Goal: Task Accomplishment & Management: Use online tool/utility

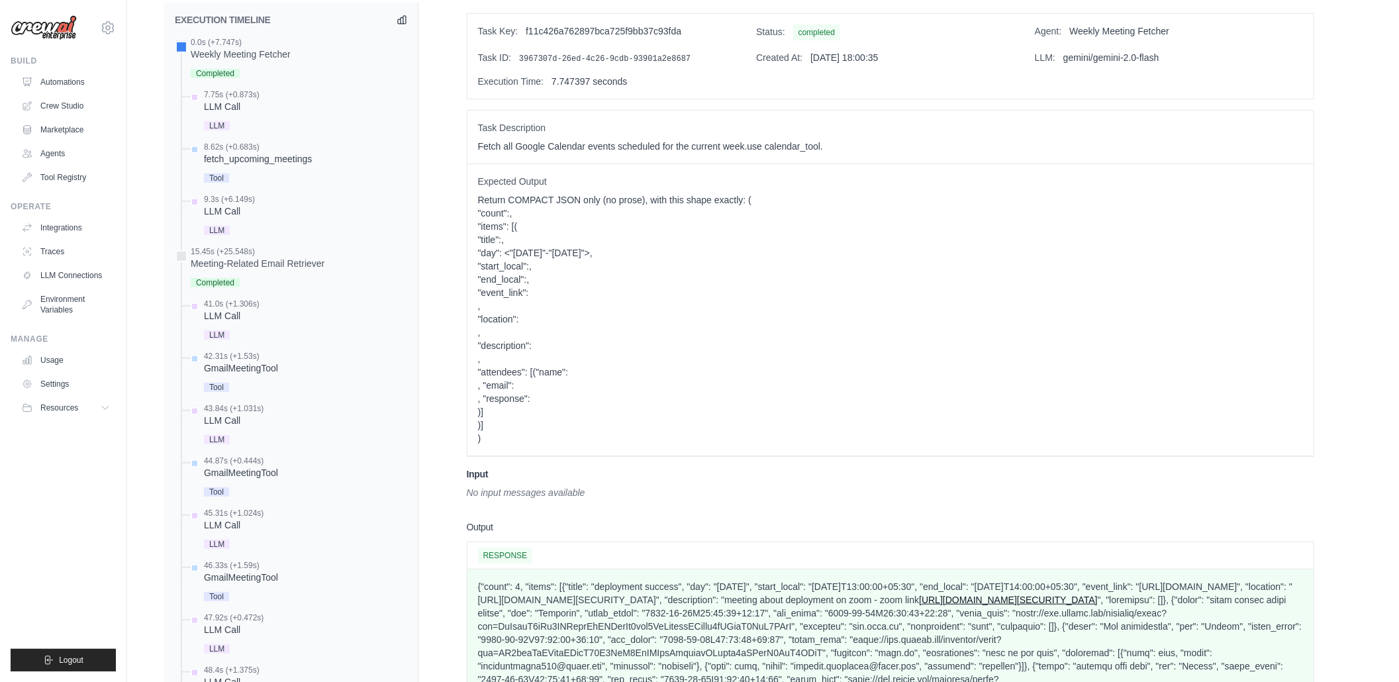
scroll to position [562, 0]
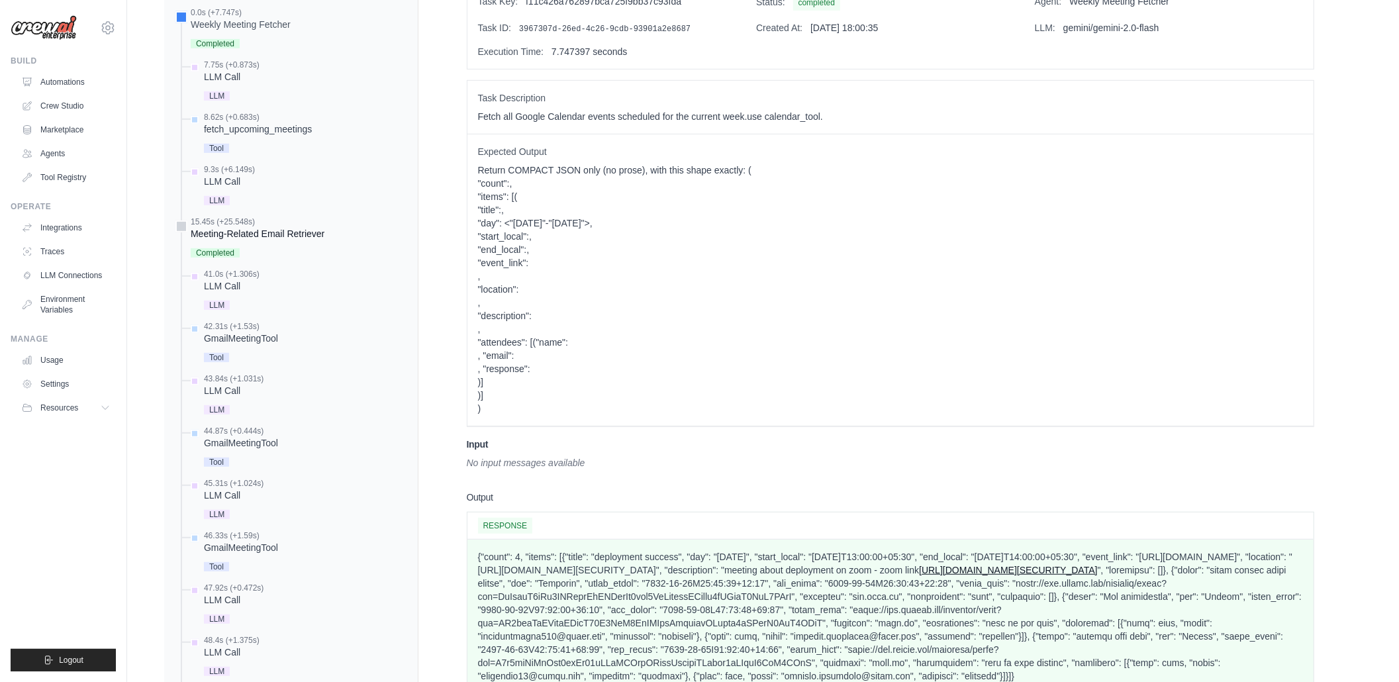
click at [175, 225] on div at bounding box center [181, 226] width 12 height 12
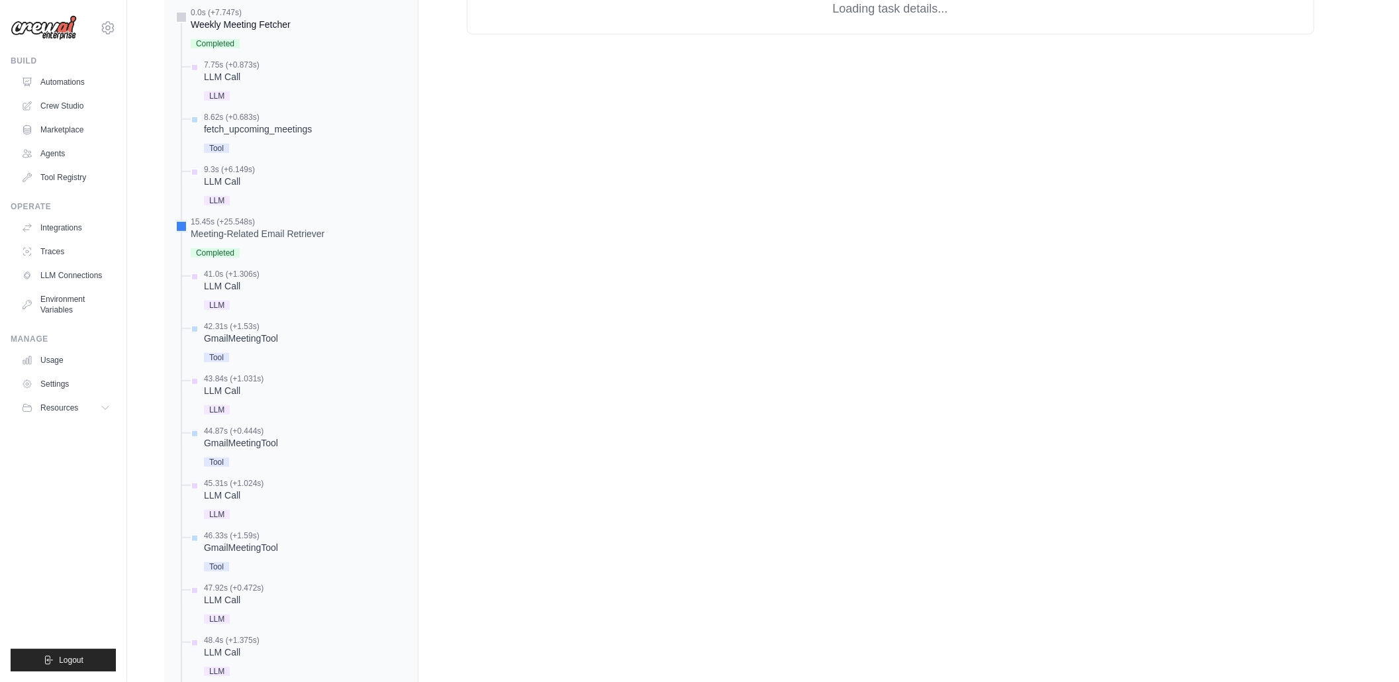
click at [178, 14] on div at bounding box center [181, 17] width 12 height 12
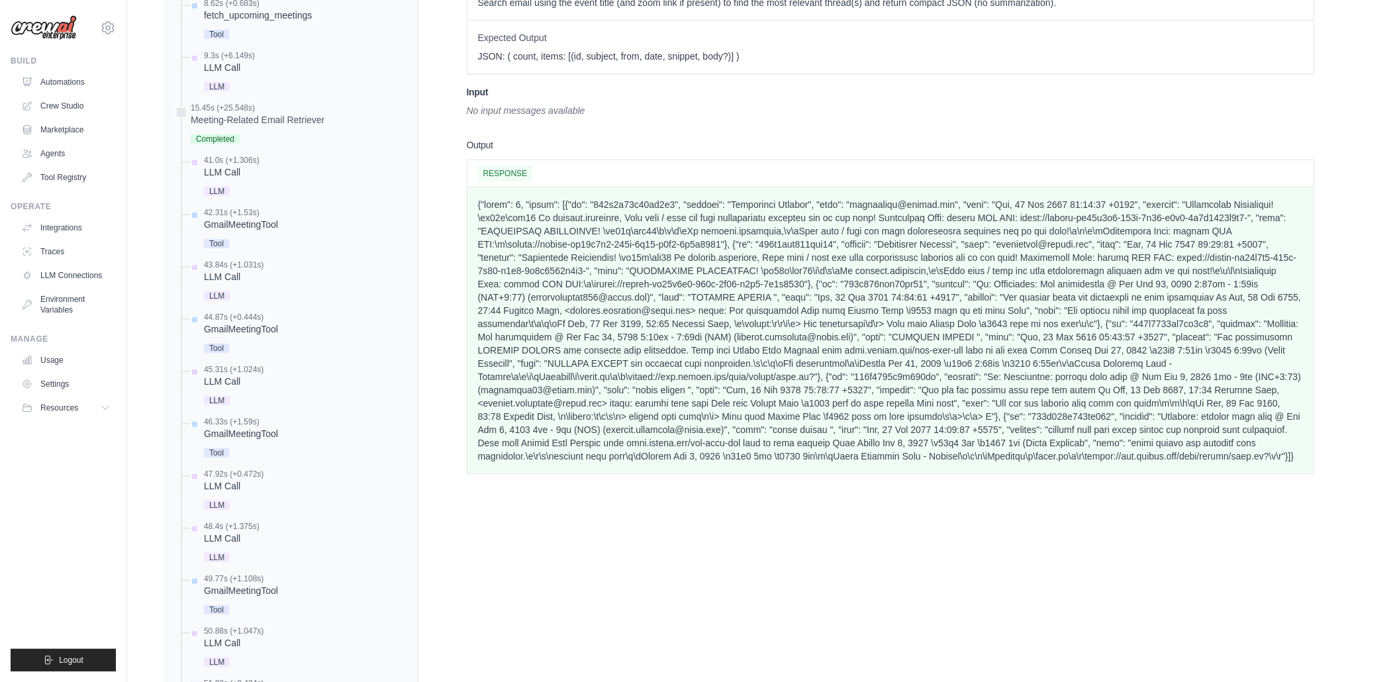
scroll to position [688, 0]
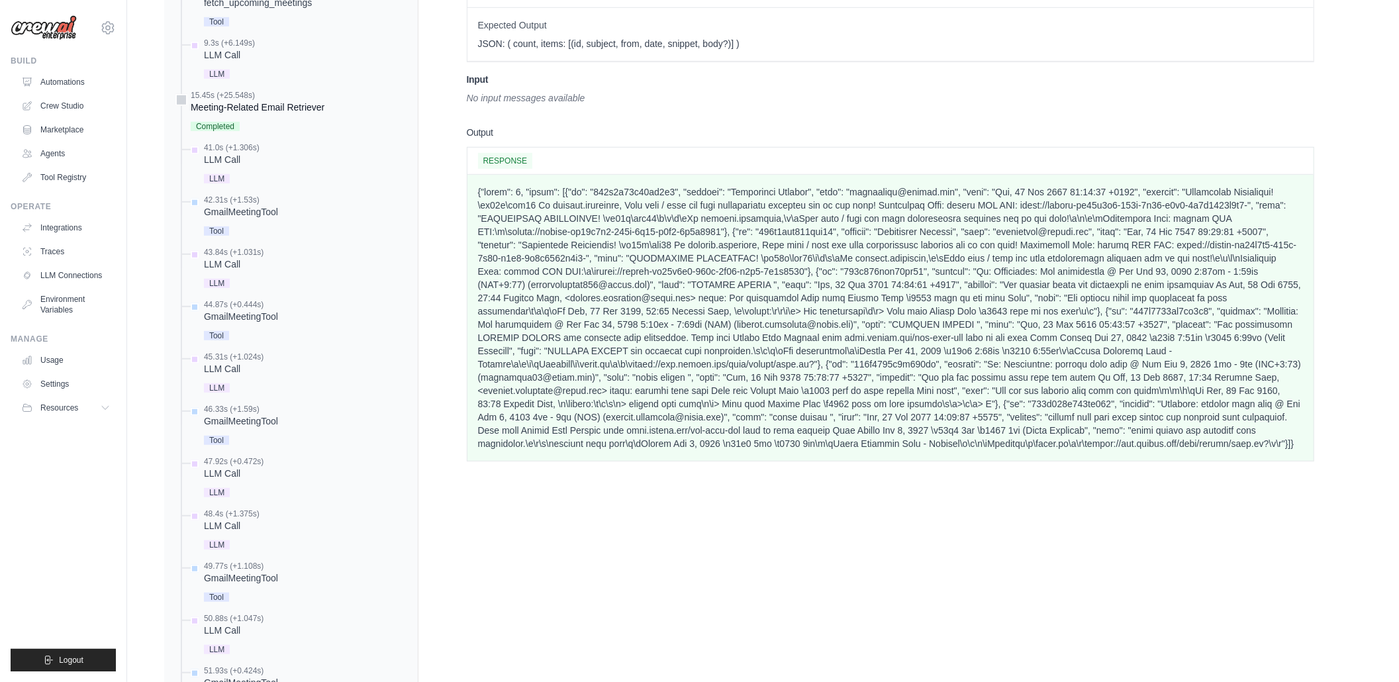
click at [180, 104] on div at bounding box center [181, 100] width 12 height 12
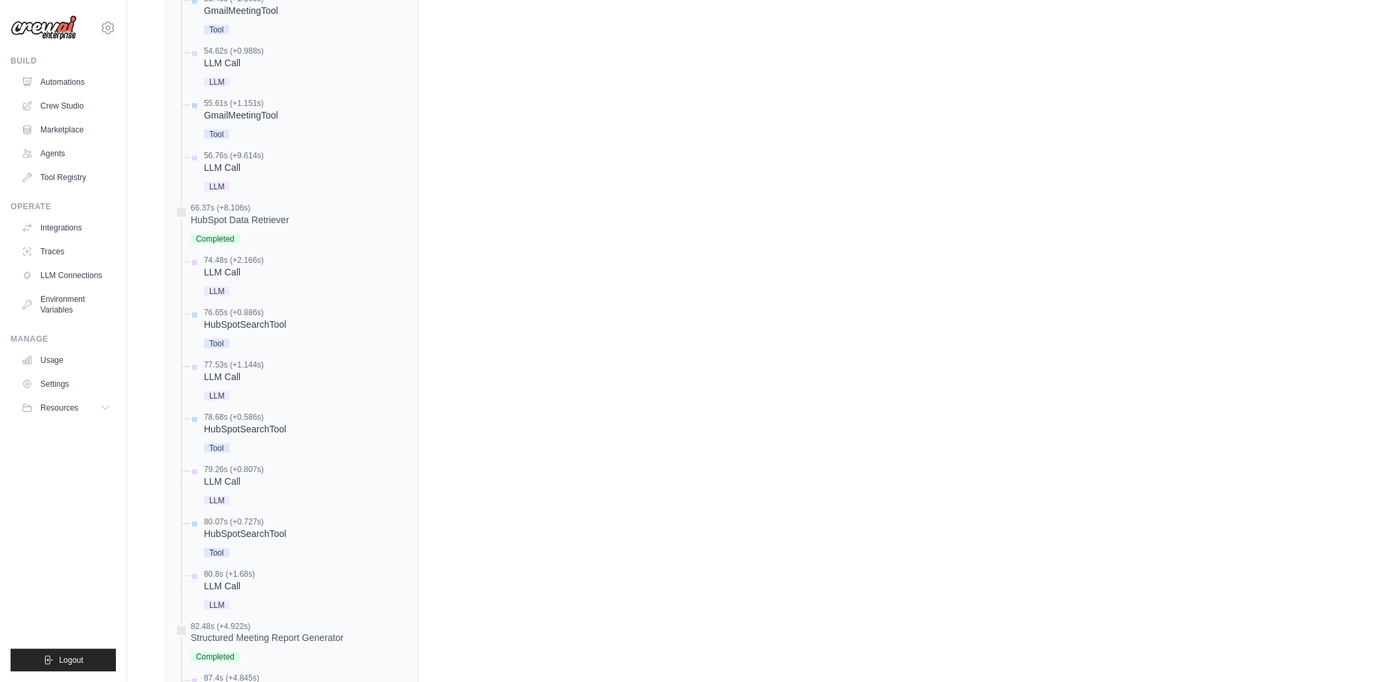
scroll to position [1476, 0]
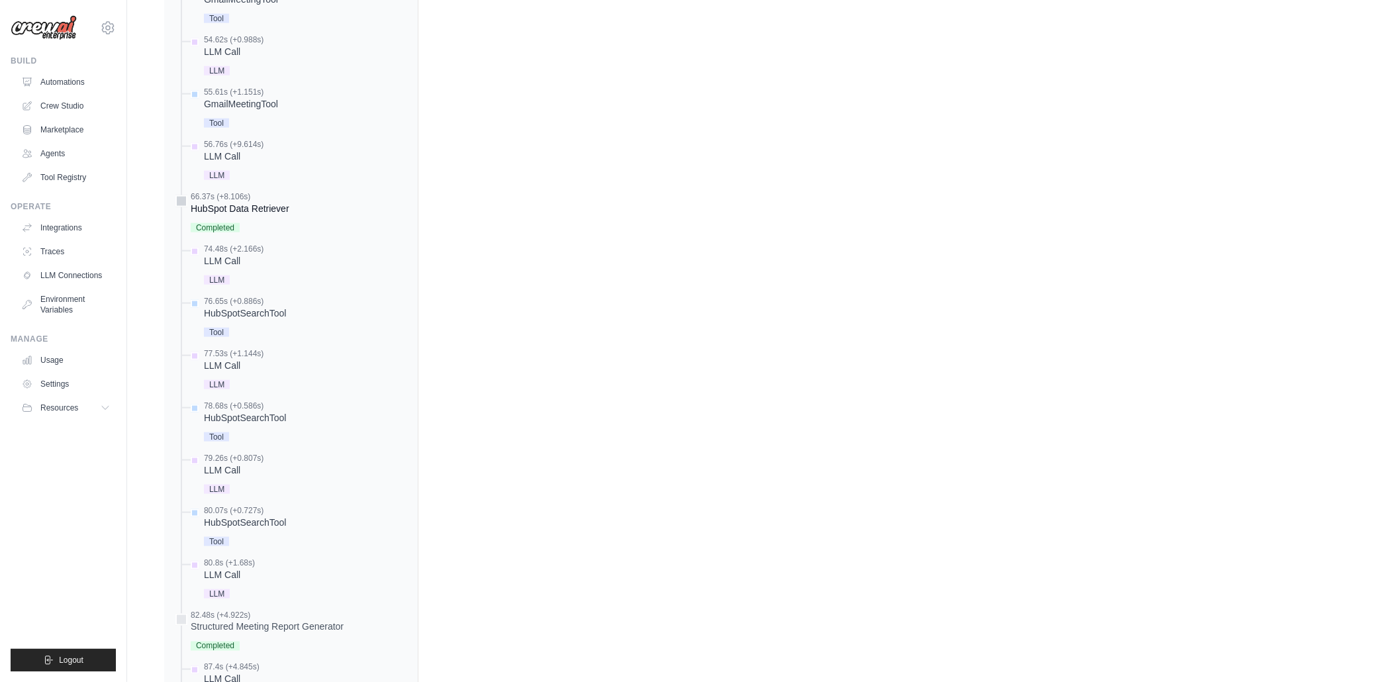
click at [256, 213] on div "HubSpot Data Retriever" at bounding box center [240, 208] width 99 height 13
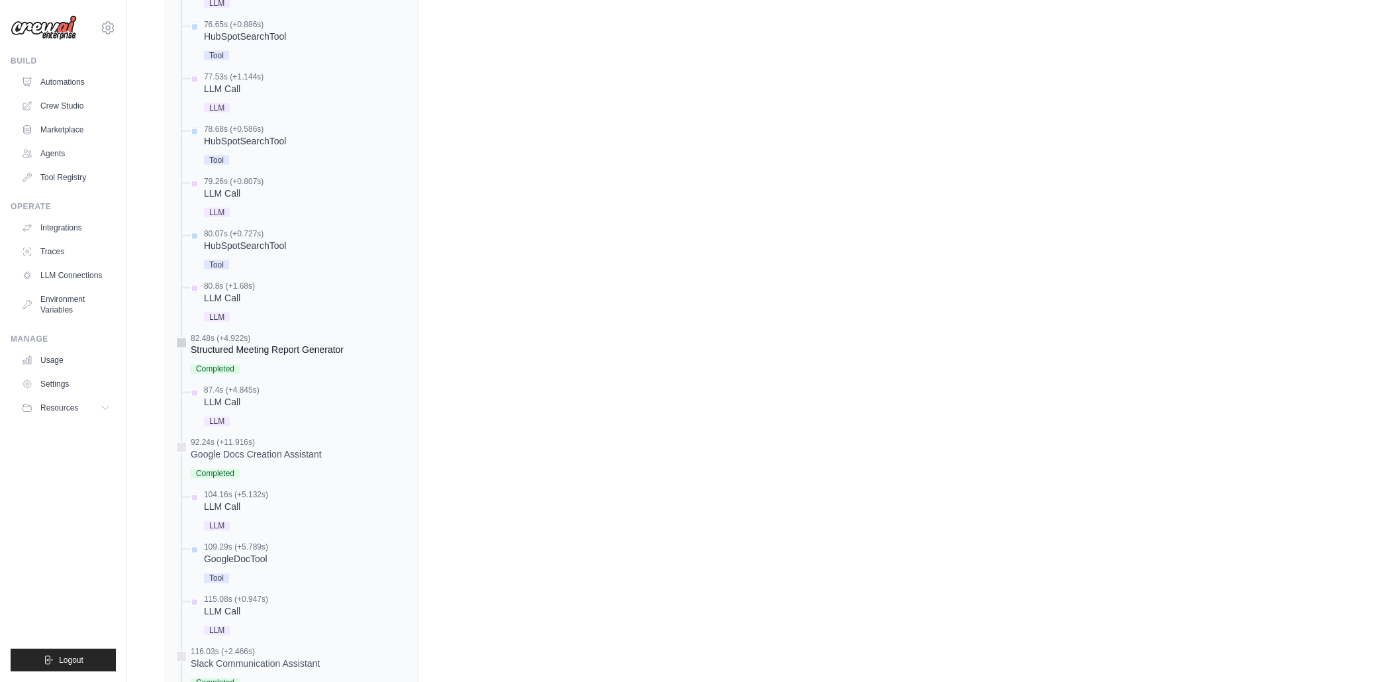
click at [193, 350] on div "Structured Meeting Report Generator" at bounding box center [267, 350] width 153 height 13
click at [175, 345] on div at bounding box center [181, 343] width 12 height 12
click at [181, 346] on div at bounding box center [181, 343] width 12 height 12
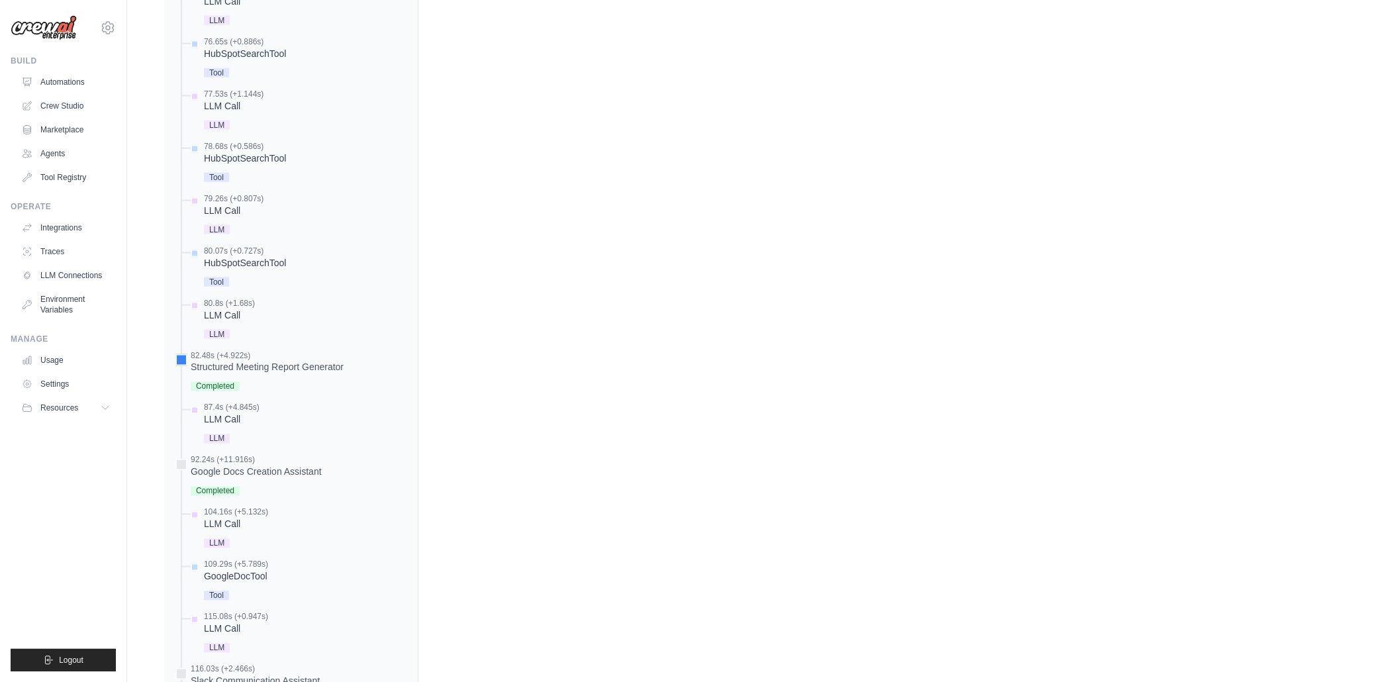
scroll to position [1746, 0]
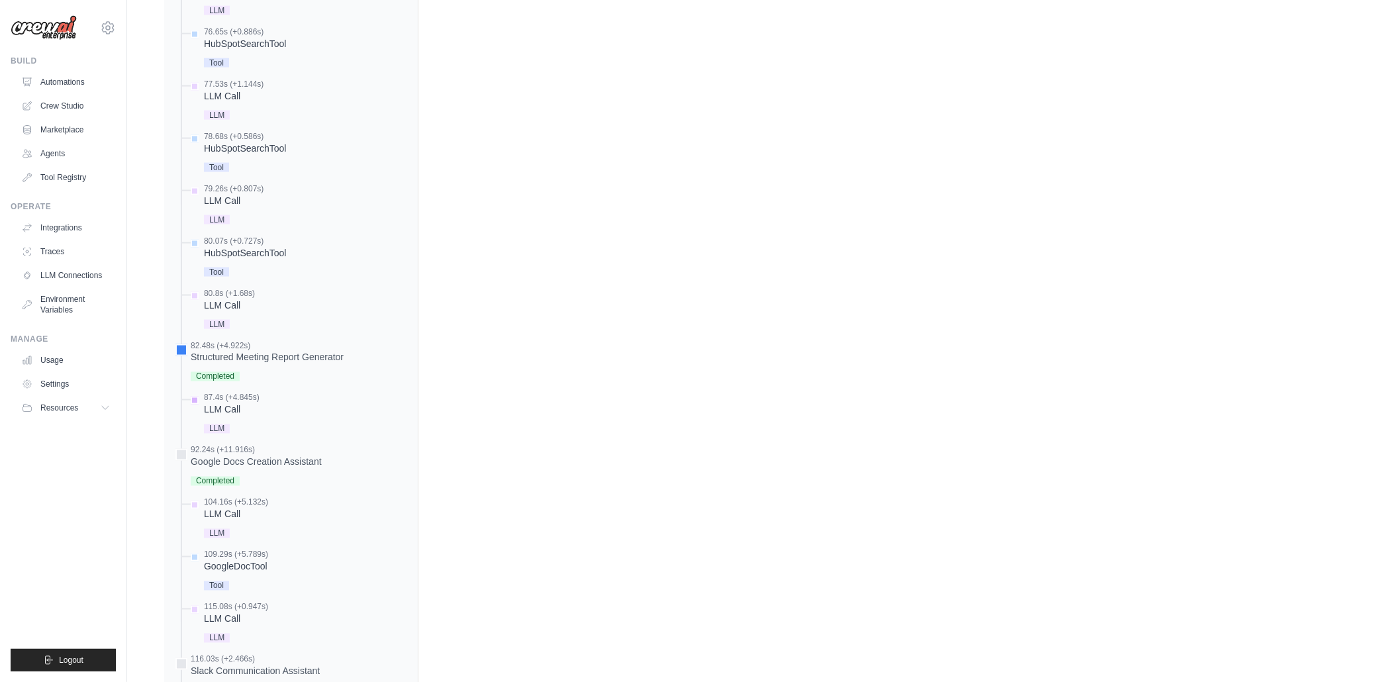
click at [233, 408] on div "LLM Call" at bounding box center [232, 409] width 56 height 13
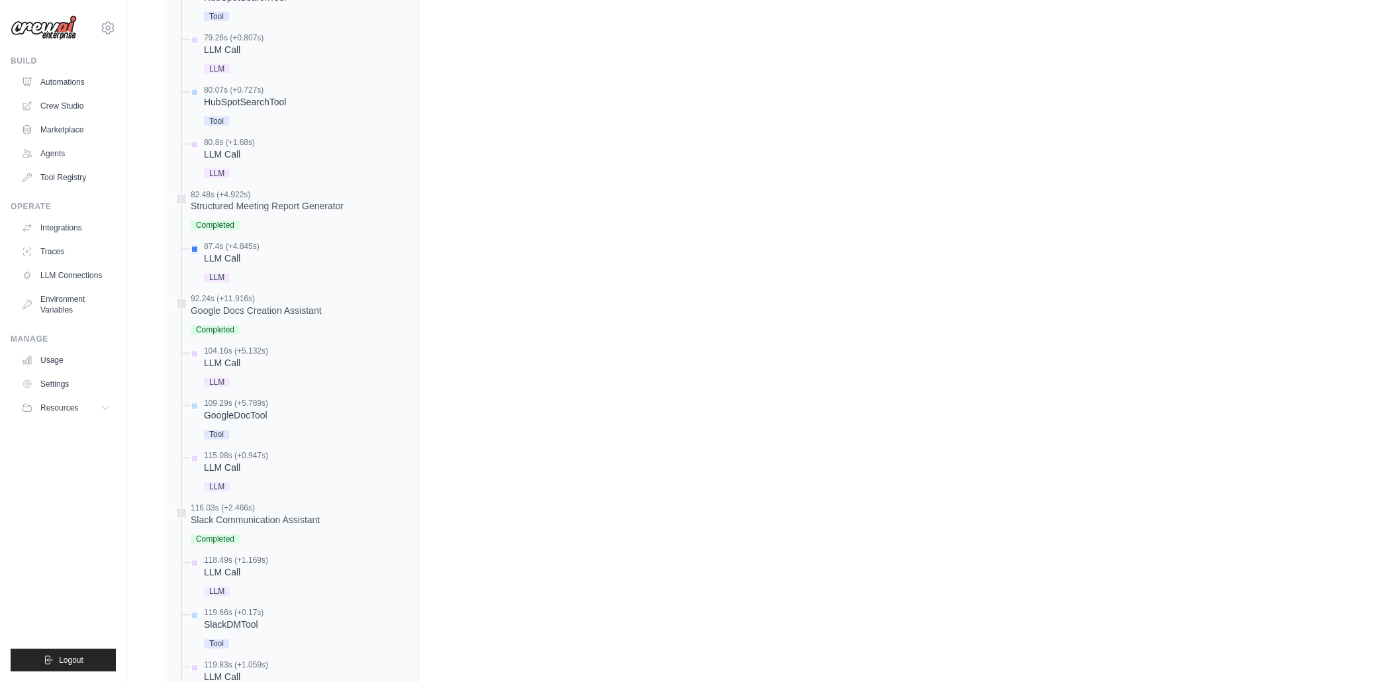
scroll to position [1963, 0]
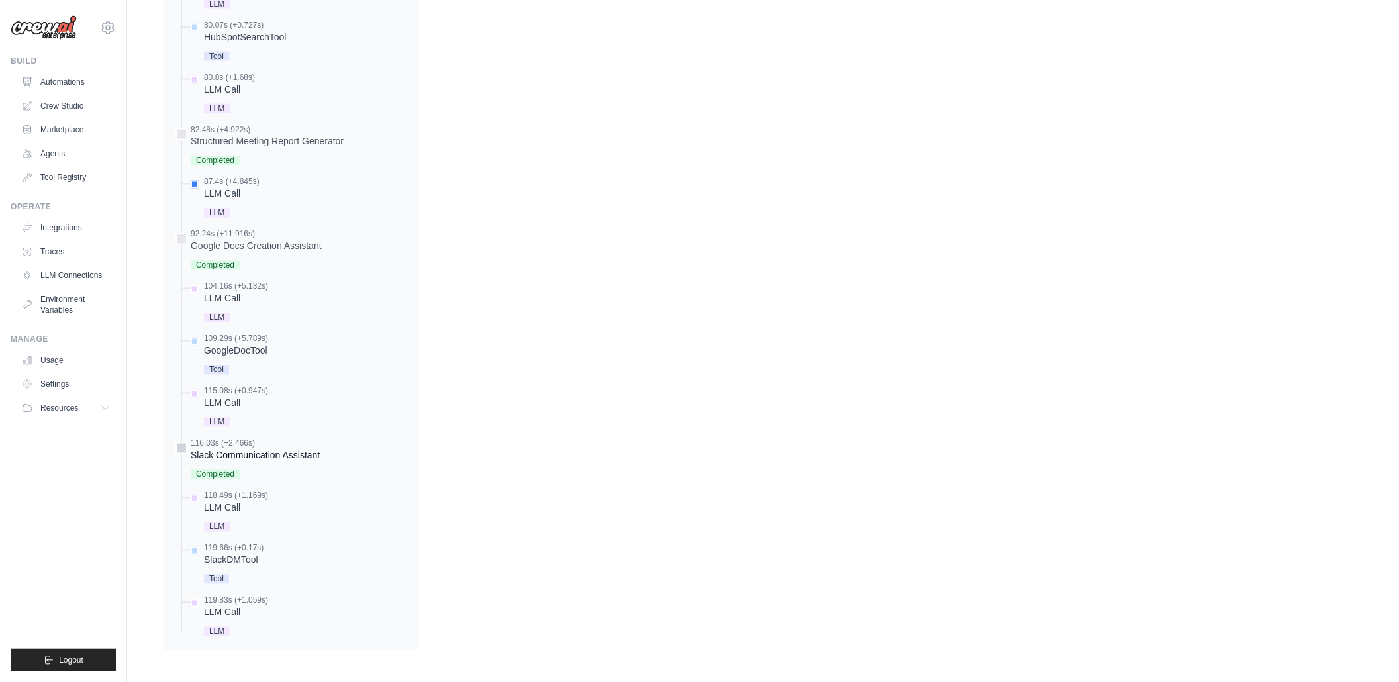
click at [238, 451] on div "Slack Communication Assistant" at bounding box center [255, 455] width 129 height 13
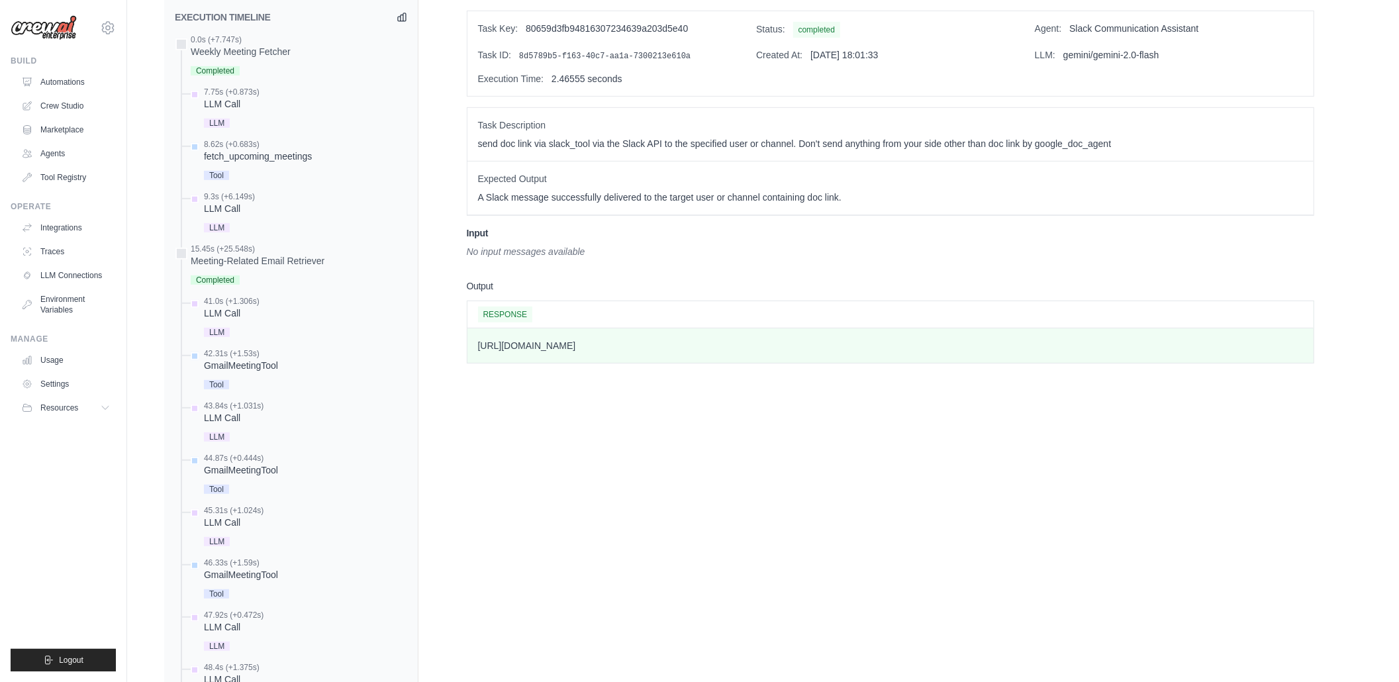
scroll to position [546, 0]
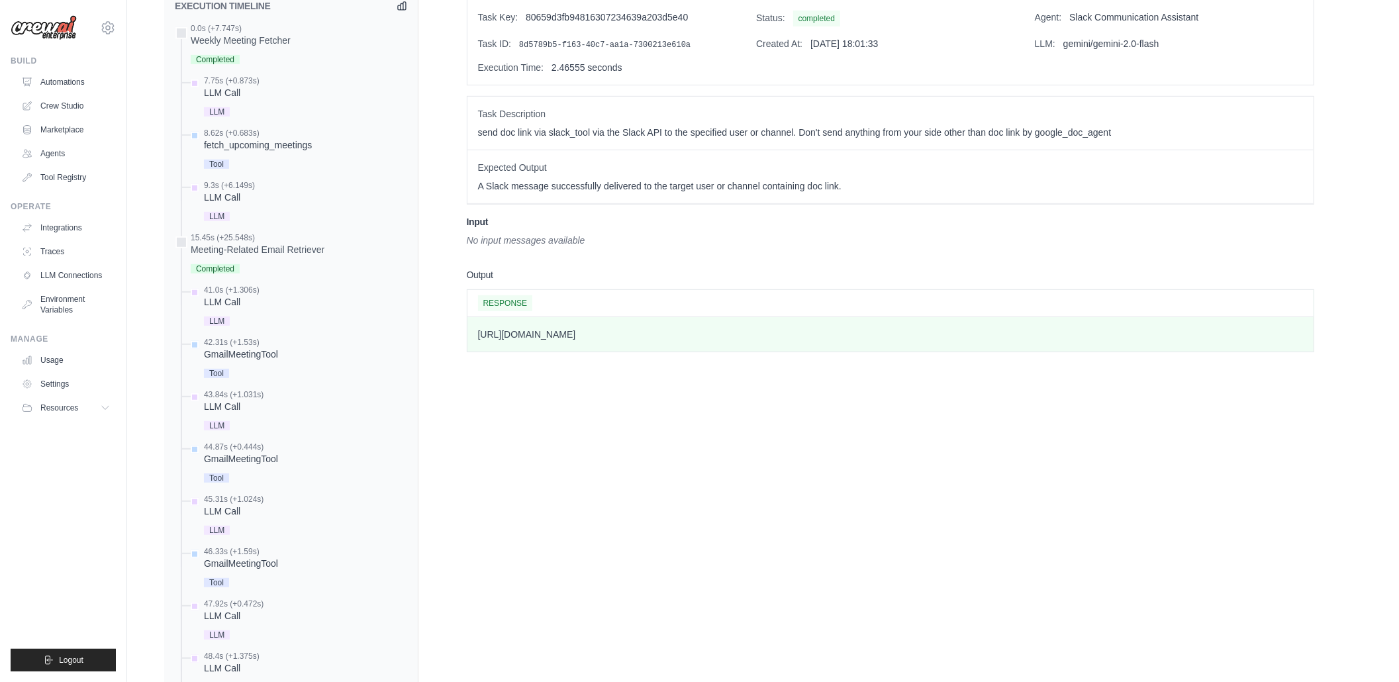
click at [990, 105] on div "Task Description send doc link via slack_tool via the Slack API to the specifie…" at bounding box center [890, 124] width 846 height 54
drag, startPoint x: 1252, startPoint y: 257, endPoint x: 1263, endPoint y: 200, distance: 57.9
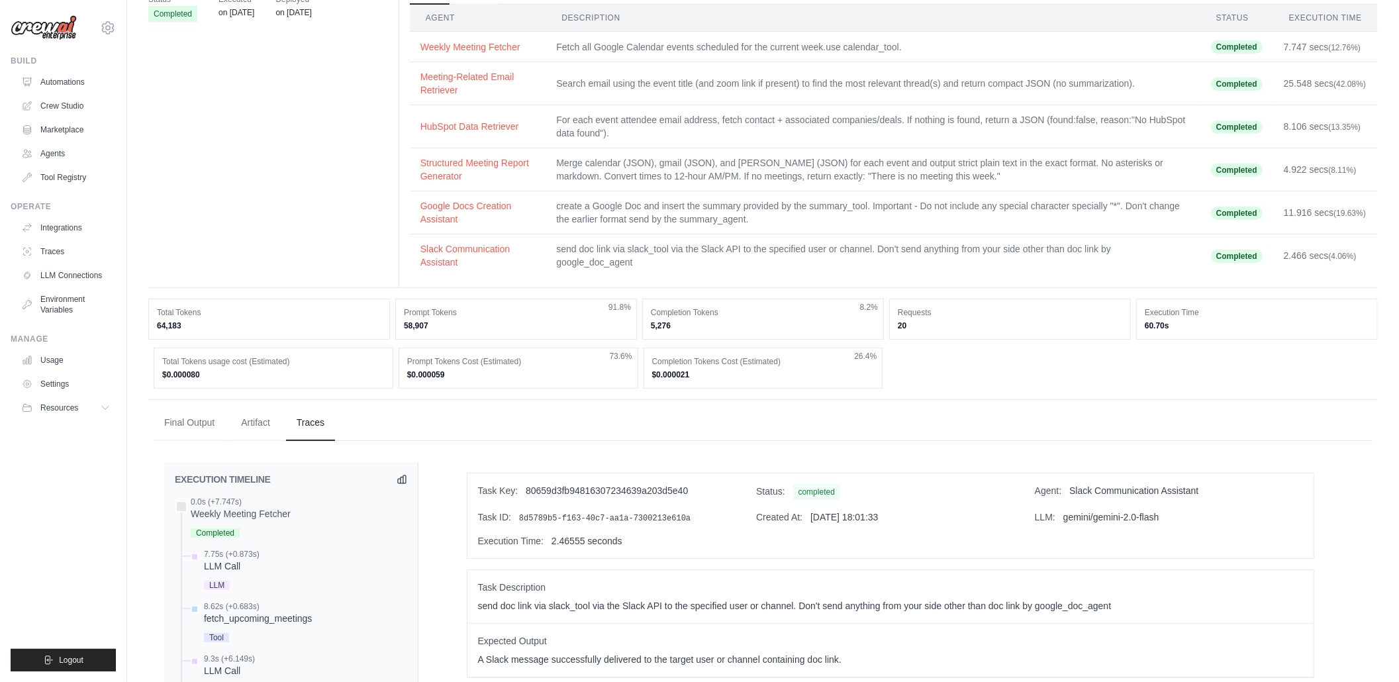
scroll to position [0, 0]
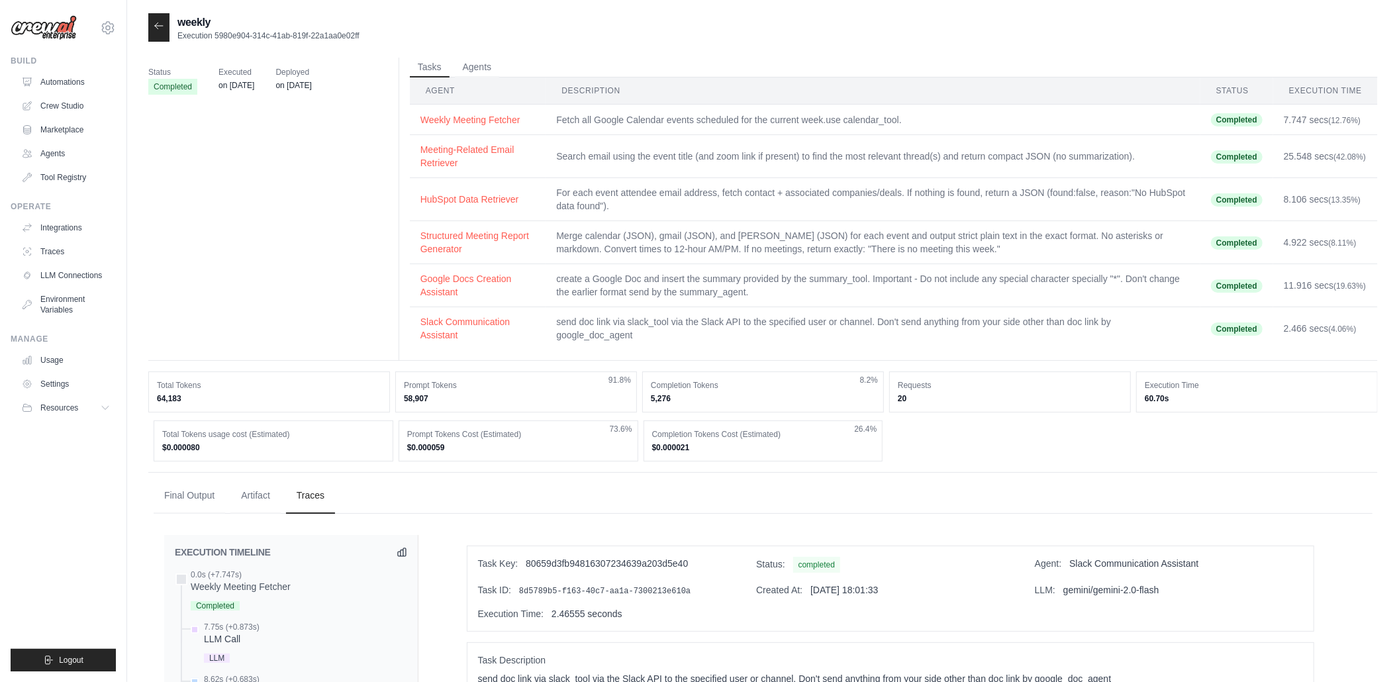
drag, startPoint x: 589, startPoint y: 467, endPoint x: 585, endPoint y: 475, distance: 8.0
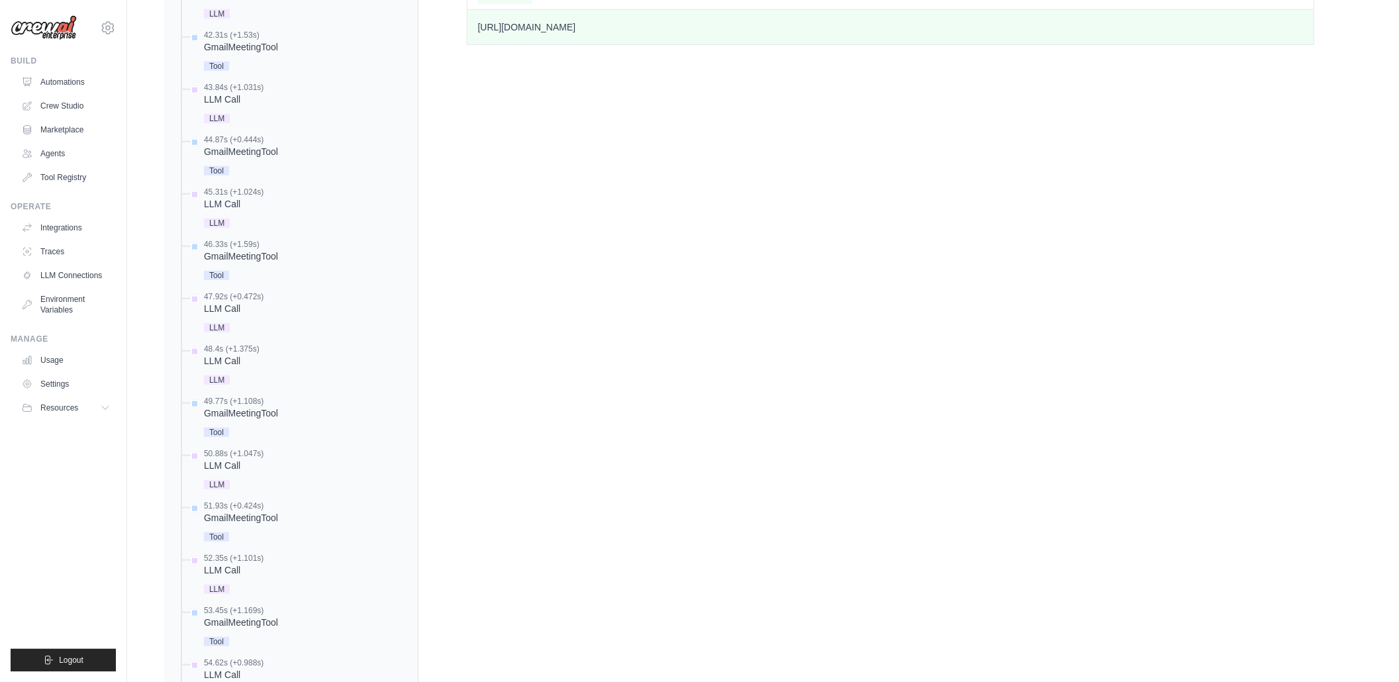
scroll to position [893, 0]
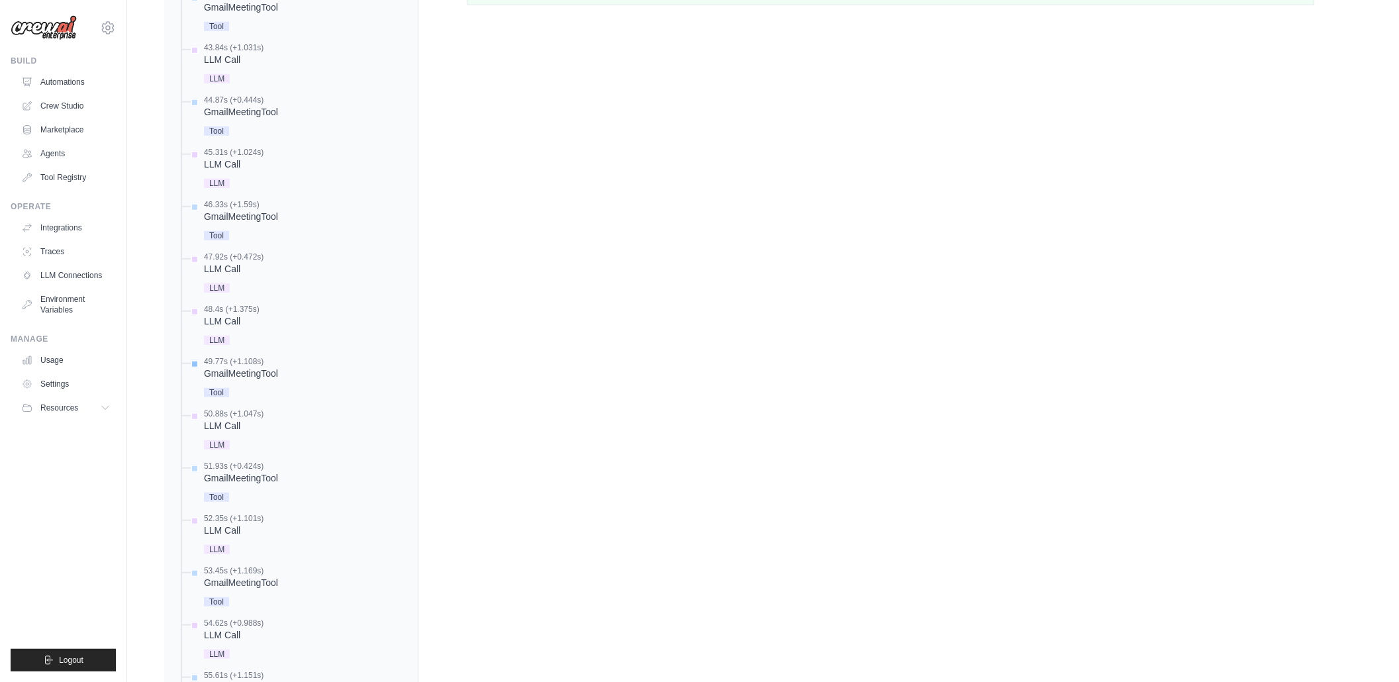
click at [236, 377] on div "GmailMeetingTool" at bounding box center [241, 373] width 74 height 13
drag, startPoint x: 1393, startPoint y: 170, endPoint x: 1401, endPoint y: 118, distance: 52.9
click at [1398, 118] on html "vinayak.deligence@gmail.com Settings Build Automations Crew Studio" at bounding box center [699, 266] width 1399 height 2643
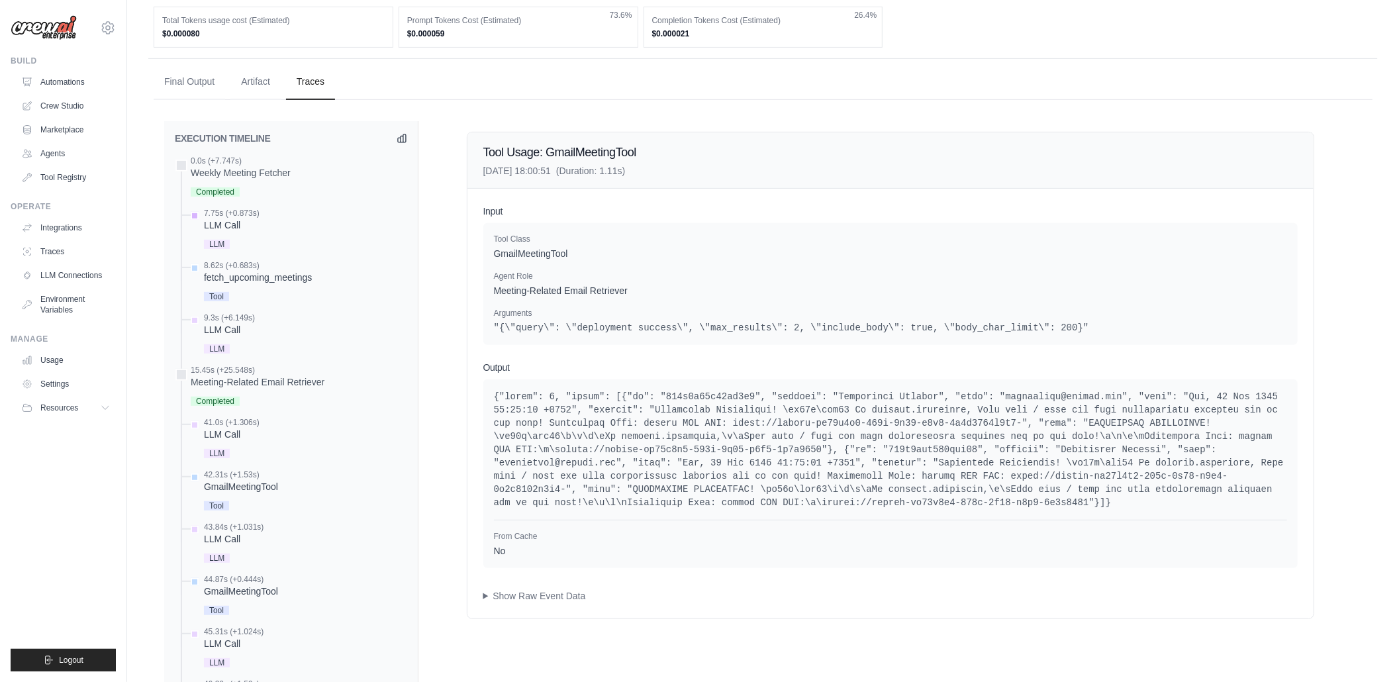
scroll to position [1327, 0]
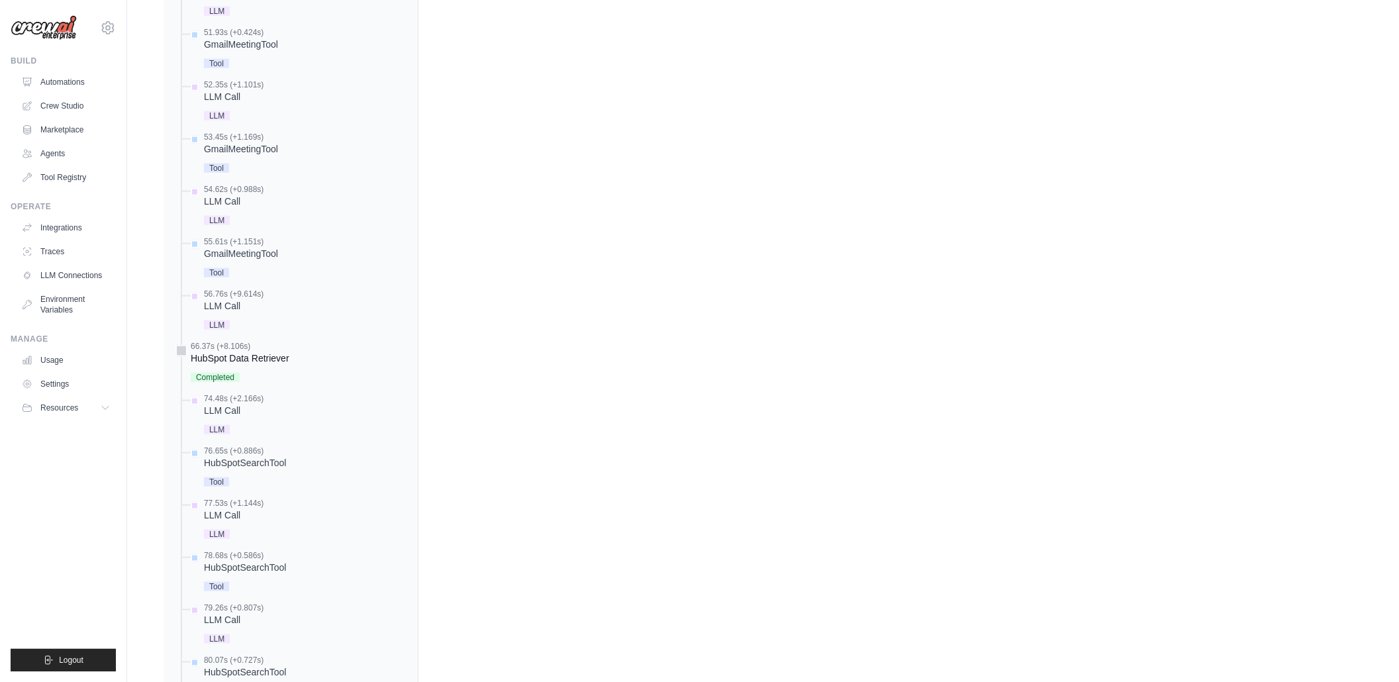
click at [208, 361] on div "HubSpot Data Retriever" at bounding box center [240, 358] width 99 height 13
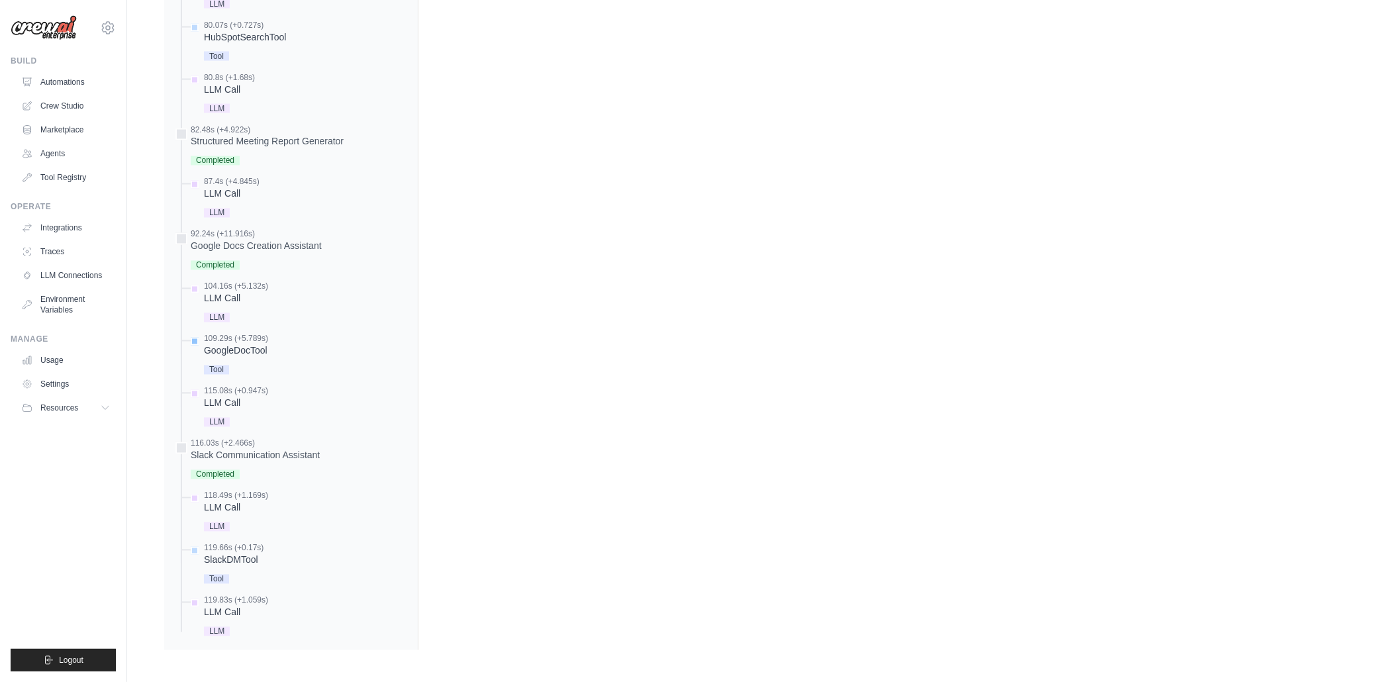
scroll to position [1963, 0]
click at [244, 445] on div "116.03s (+2.466s)" at bounding box center [255, 443] width 129 height 11
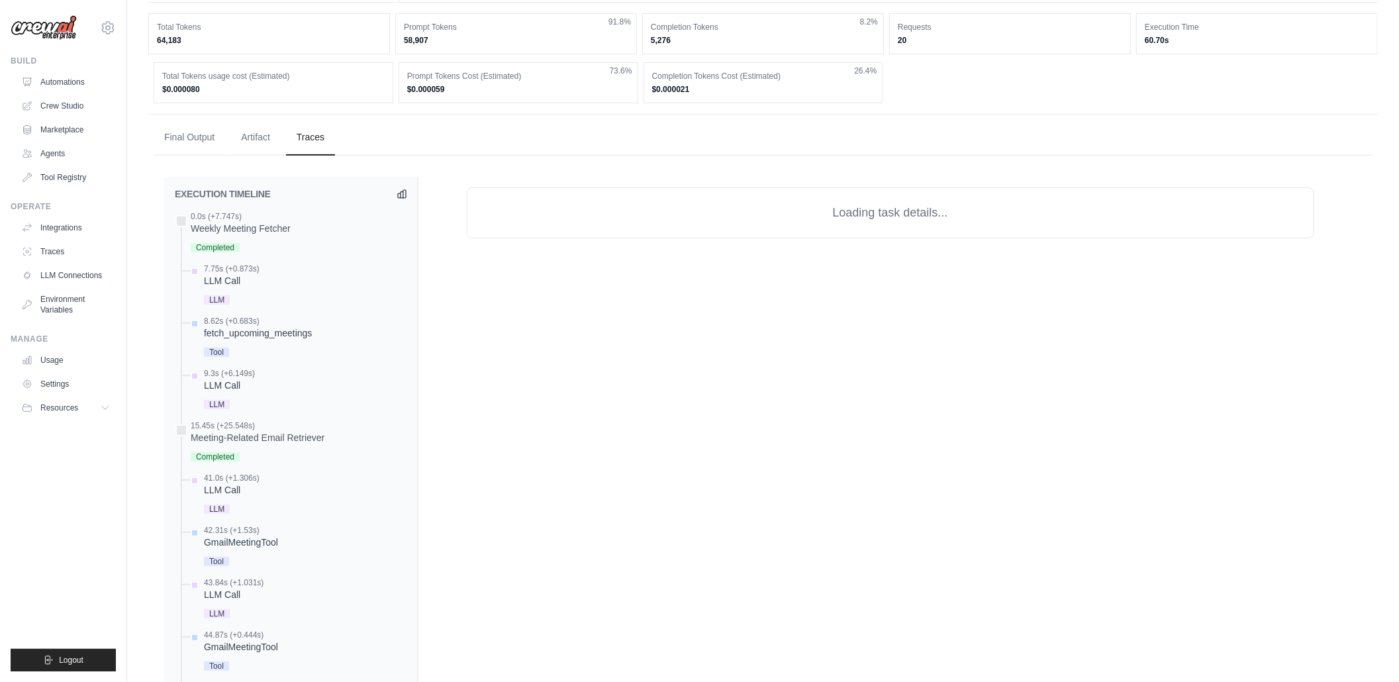
scroll to position [367, 0]
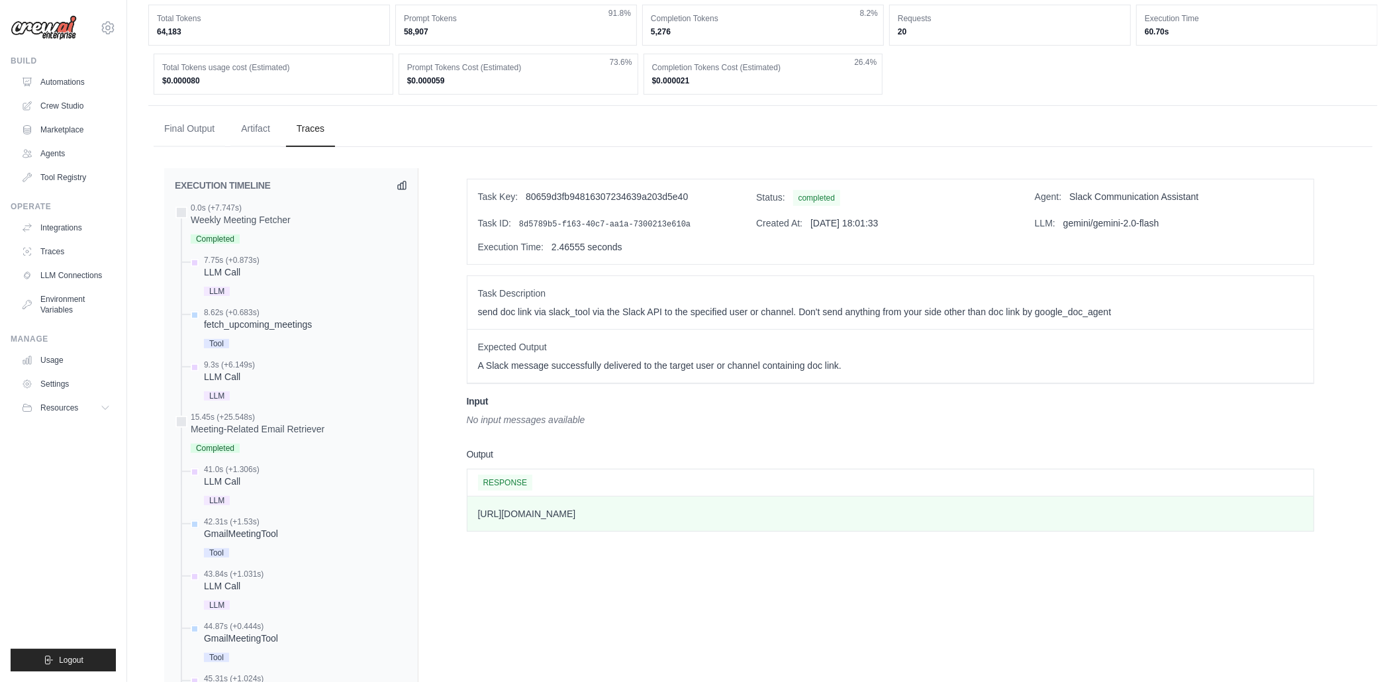
click at [653, 515] on p "https://docs.google.com/document/d/1Ac69KSgpLhAqLAC8h0O6H5jtDHYy_0s5uWMgiMEiDY0…" at bounding box center [890, 513] width 825 height 13
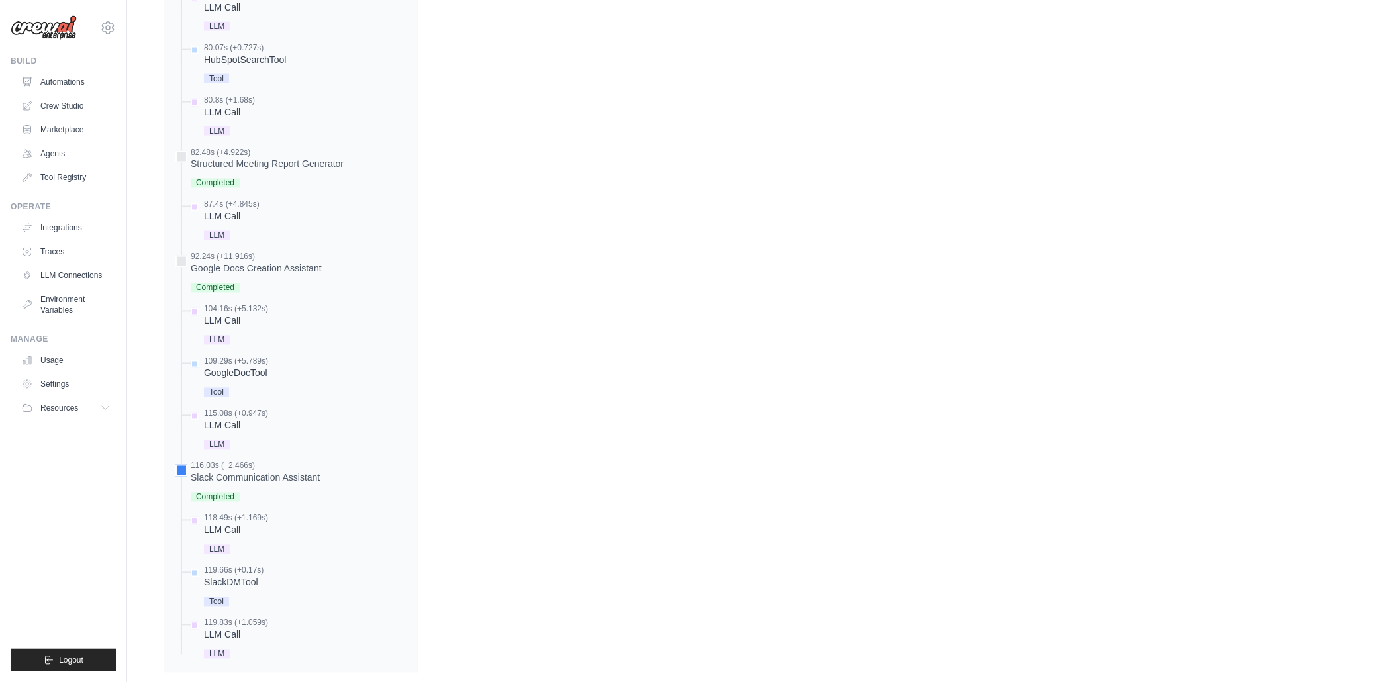
scroll to position [1963, 0]
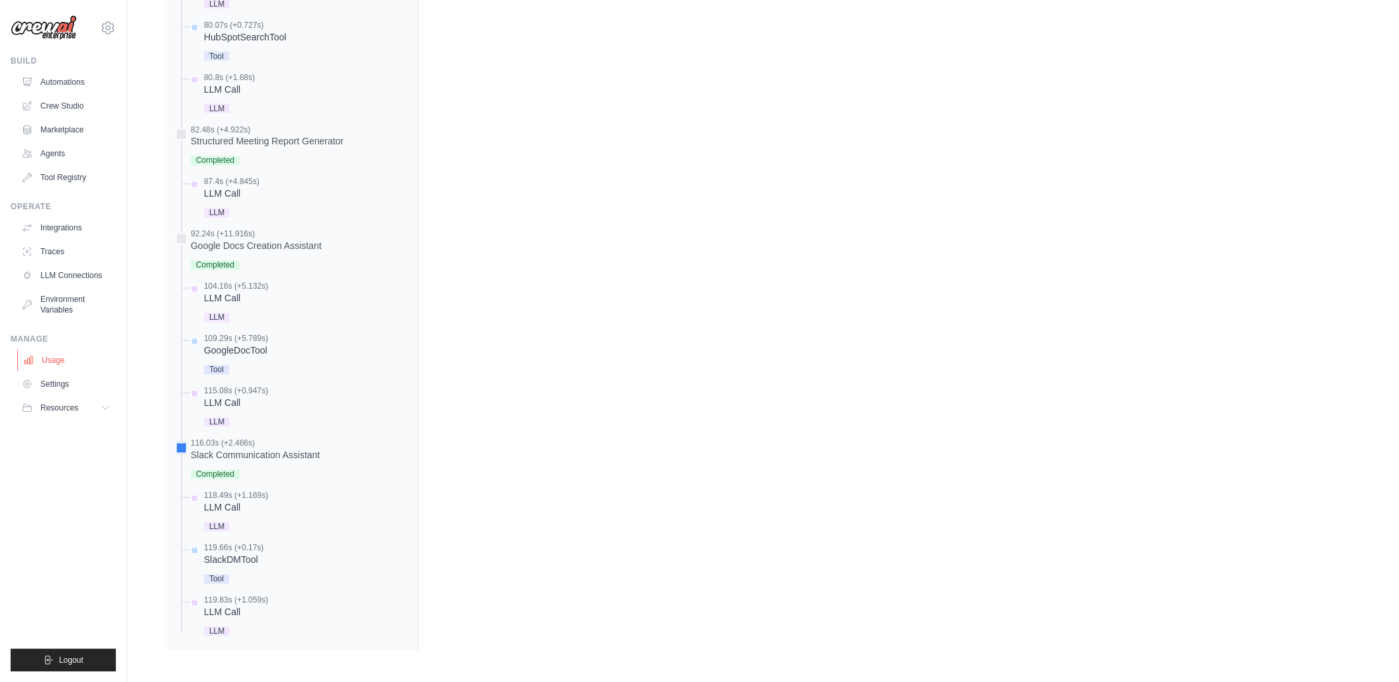
click at [69, 354] on link "Usage" at bounding box center [67, 360] width 100 height 21
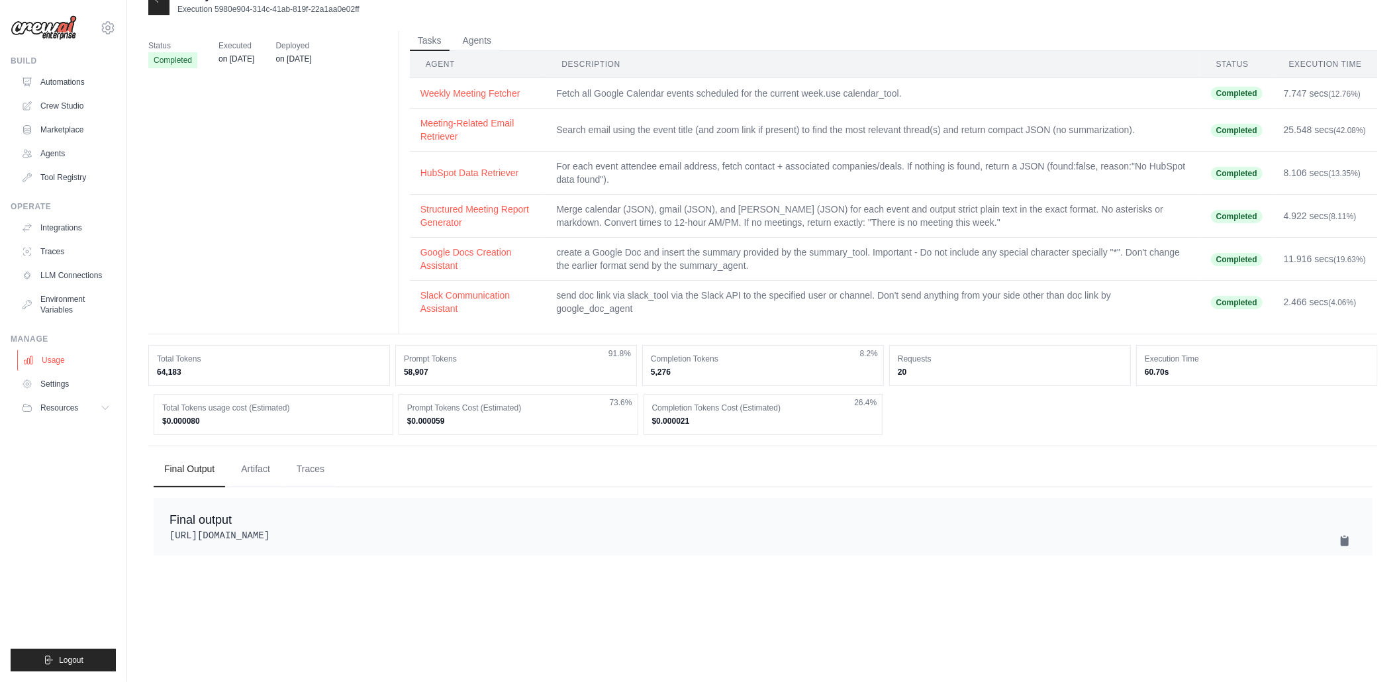
scroll to position [26, 0]
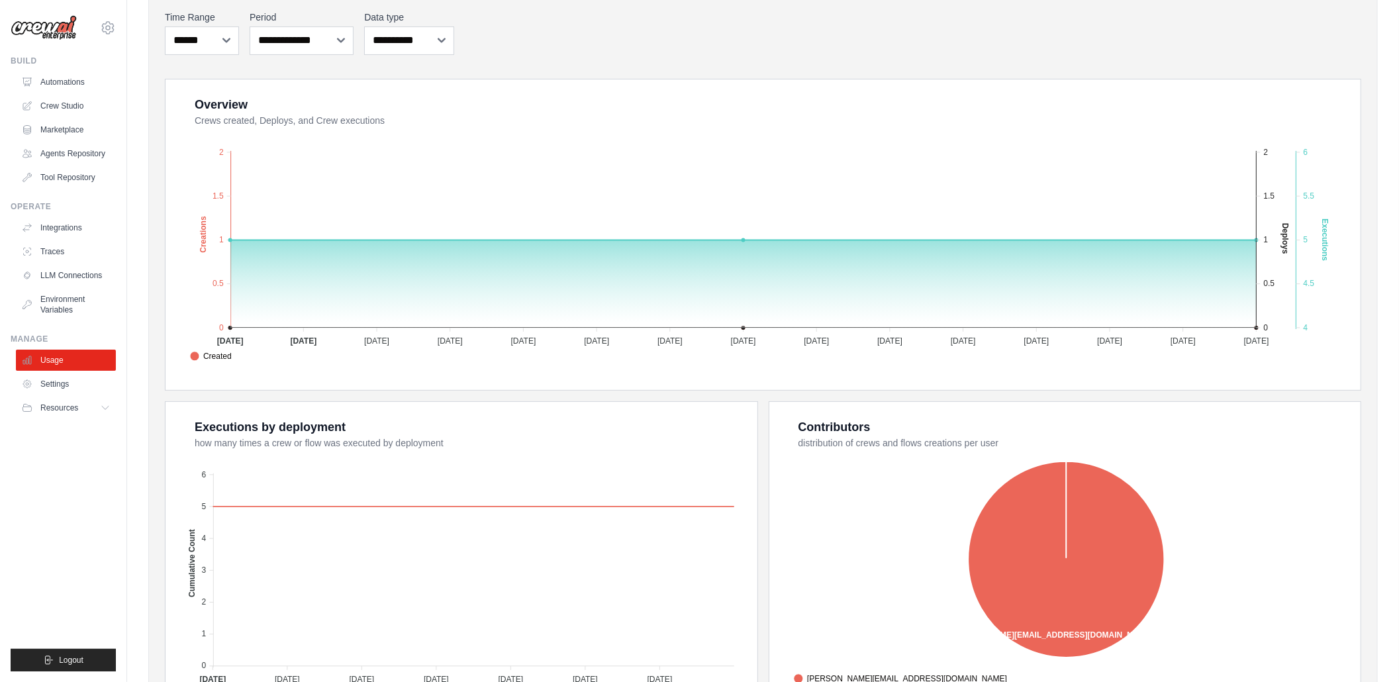
scroll to position [279, 0]
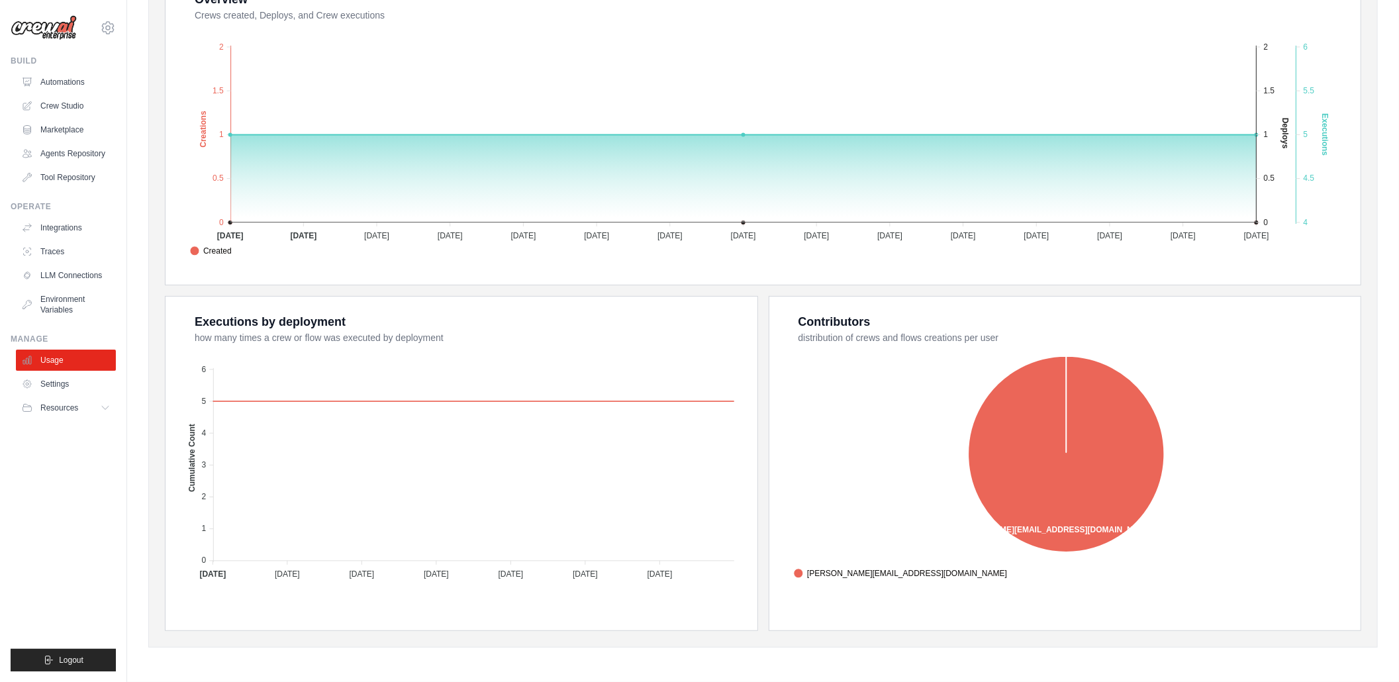
drag, startPoint x: 767, startPoint y: 559, endPoint x: 765, endPoint y: 472, distance: 86.7
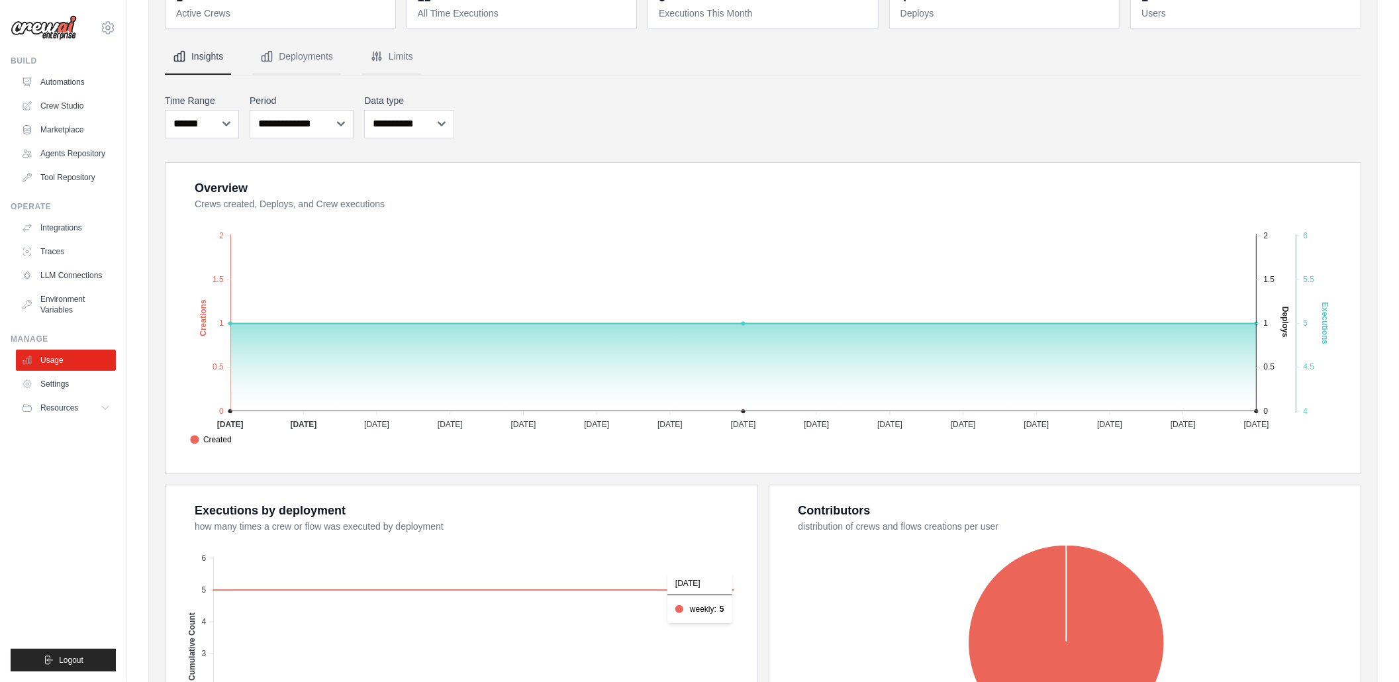
scroll to position [0, 0]
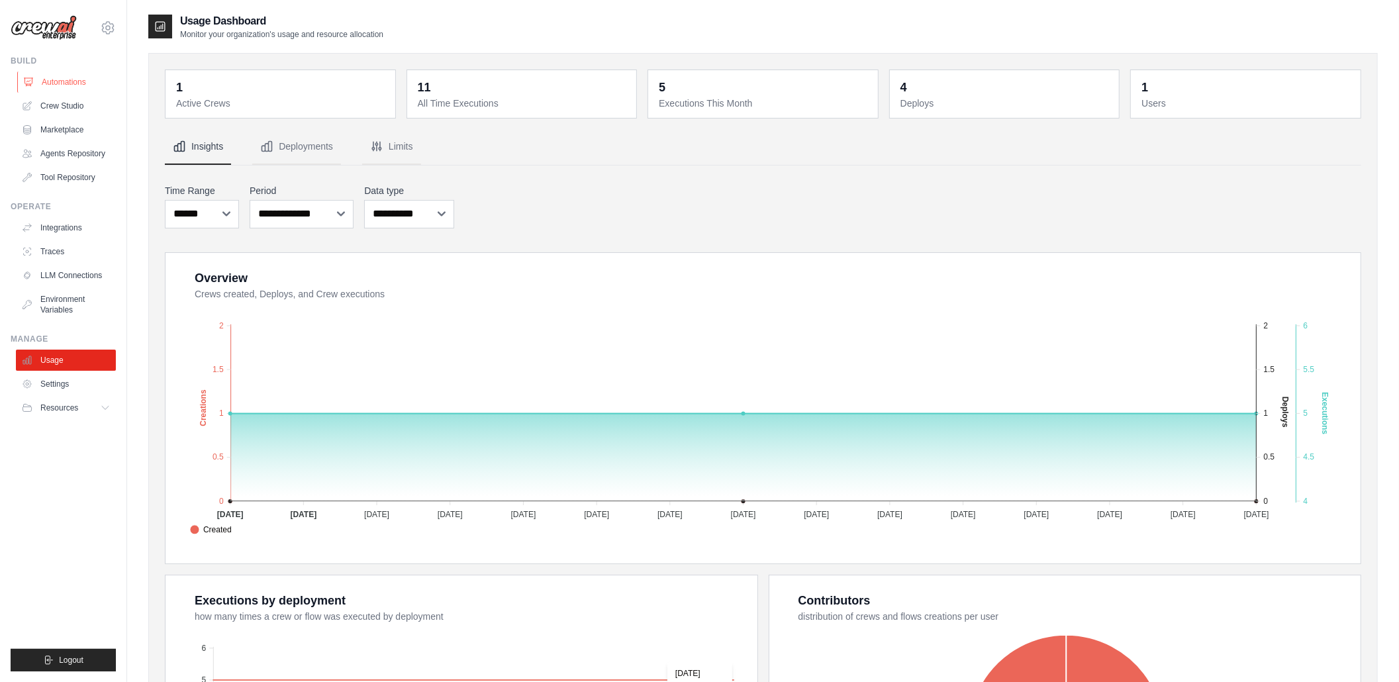
click at [85, 85] on link "Automations" at bounding box center [67, 81] width 100 height 21
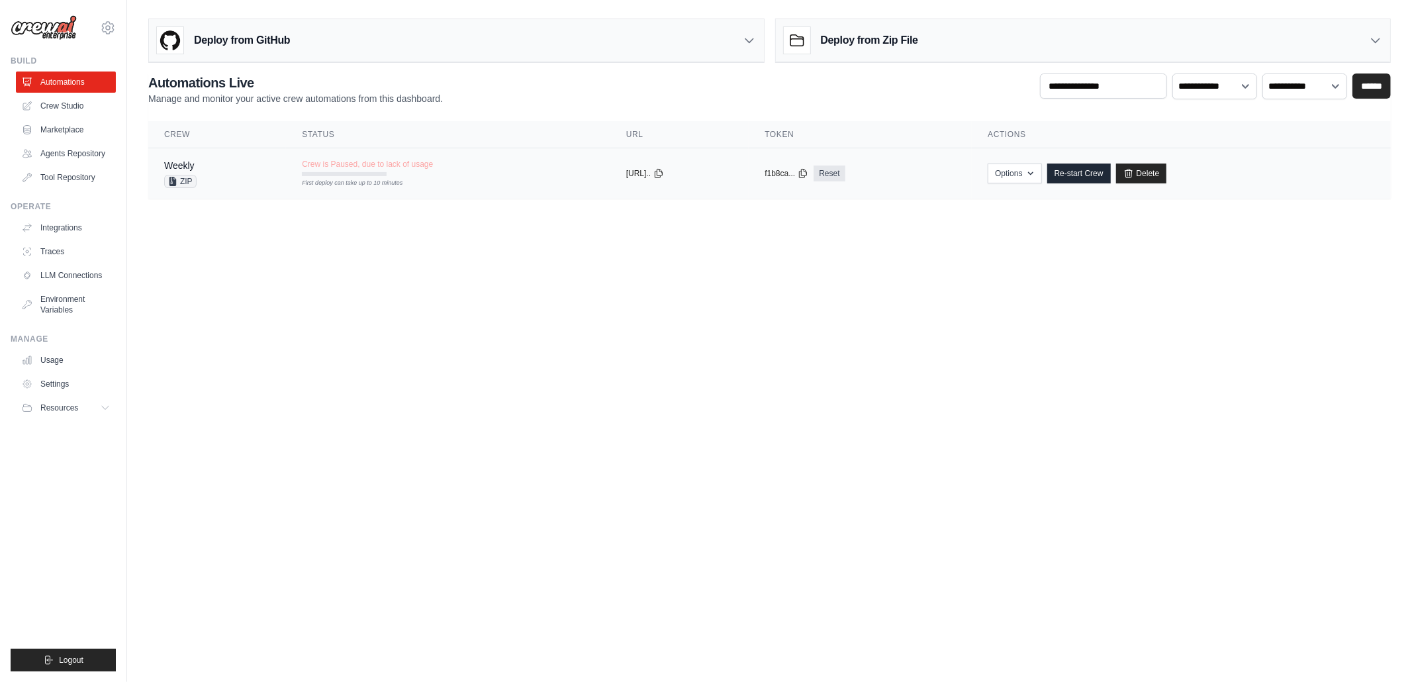
click at [303, 165] on span "Crew is Paused, due to lack of usage" at bounding box center [367, 164] width 131 height 11
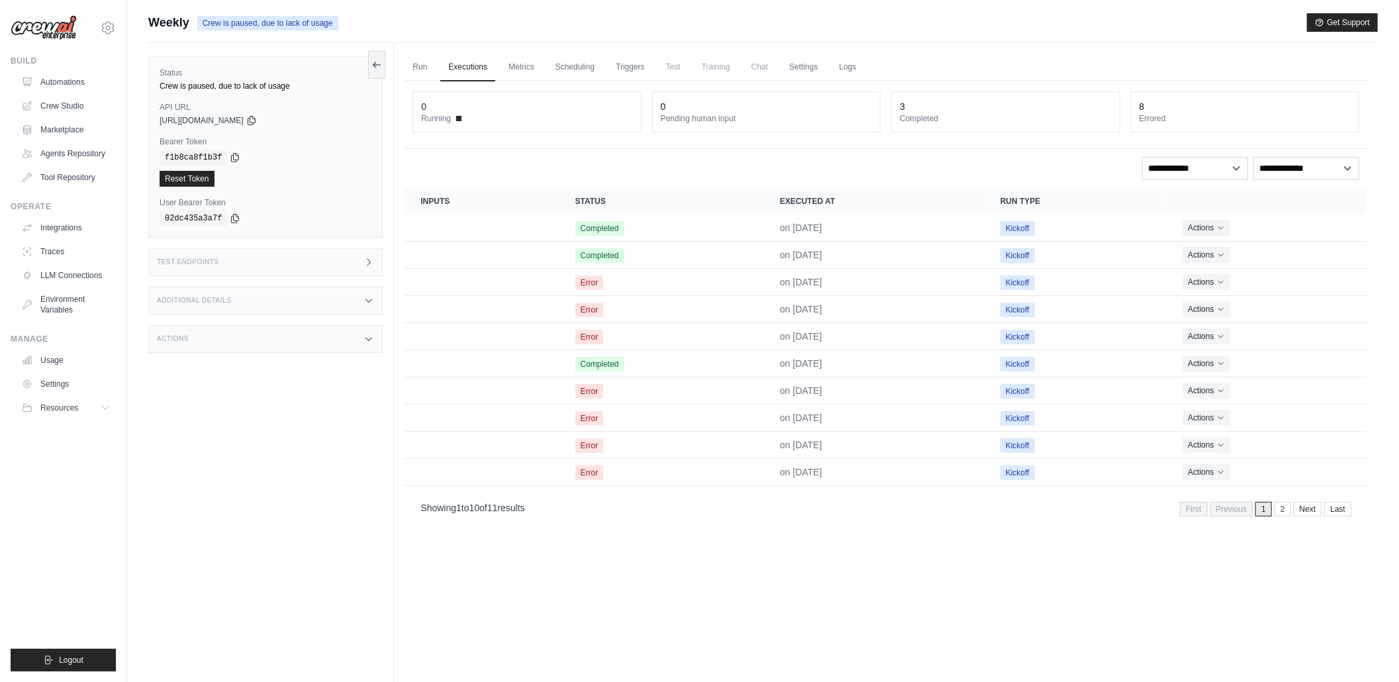
scroll to position [56, 0]
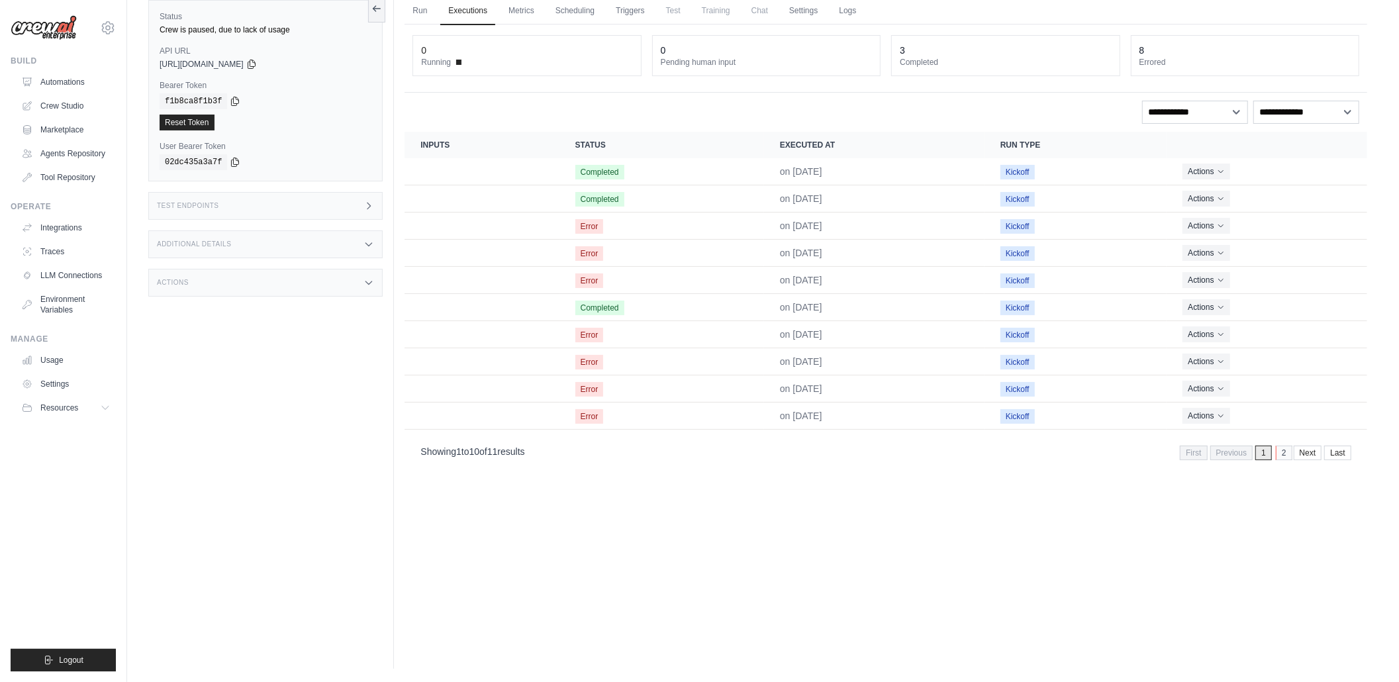
click at [1280, 455] on link "2" at bounding box center [1284, 453] width 17 height 15
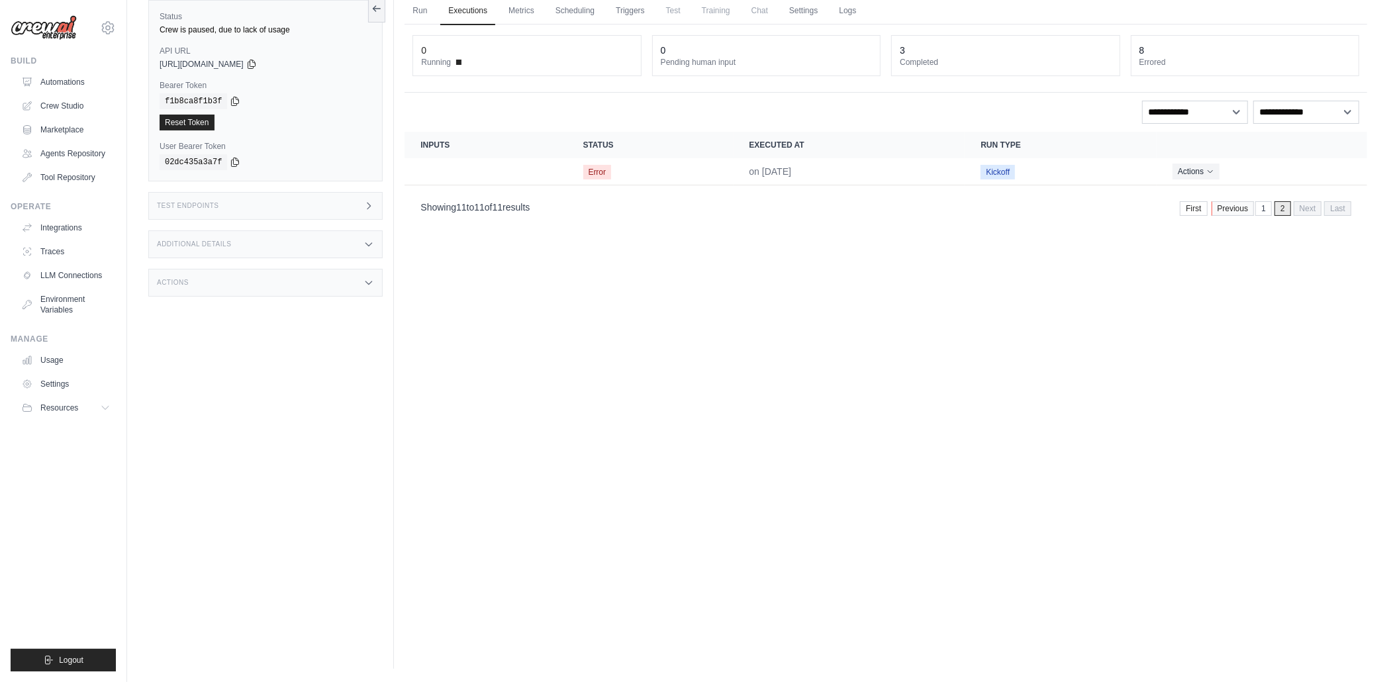
click at [1245, 213] on link "Previous" at bounding box center [1232, 208] width 43 height 15
